Goal: Task Accomplishment & Management: Manage account settings

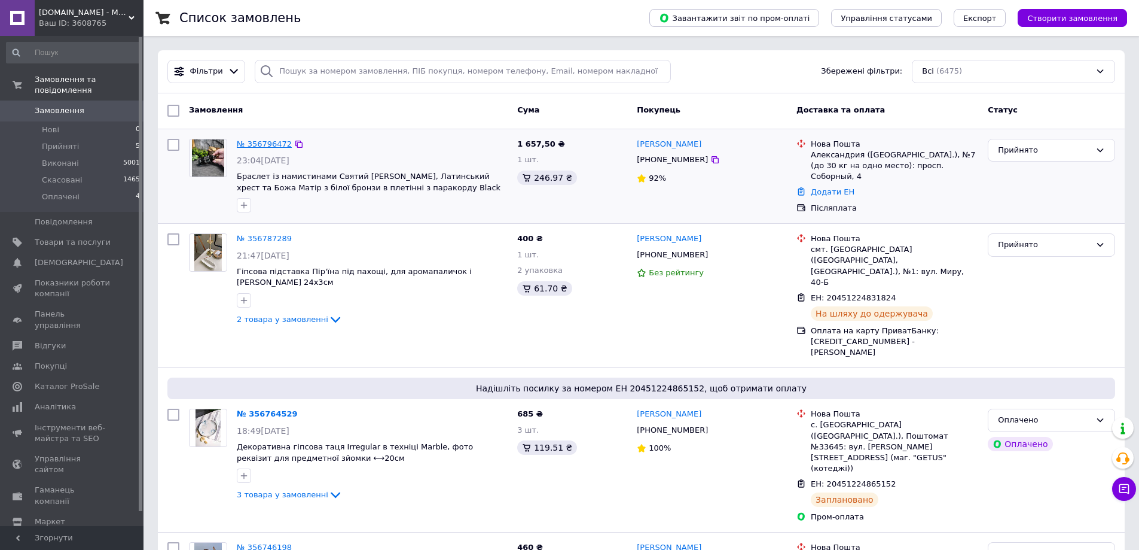
click at [264, 142] on link "№ 356796472" at bounding box center [264, 143] width 55 height 9
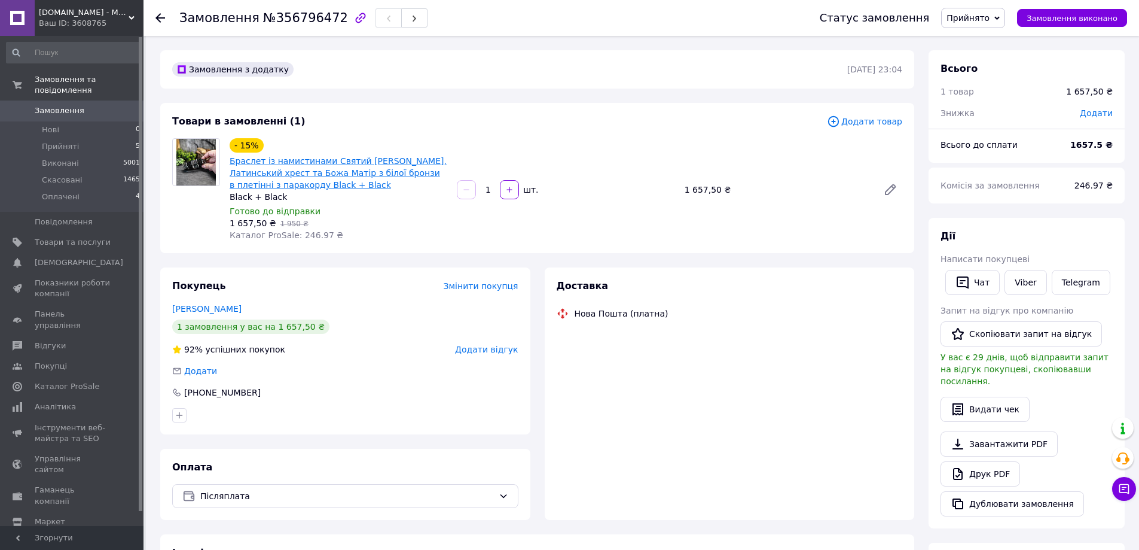
click at [315, 175] on link "Браслет із намистинами Святий [PERSON_NAME], Латинський хрест та Божа Матір з б…" at bounding box center [338, 172] width 217 height 33
